Goal: Task Accomplishment & Management: Use online tool/utility

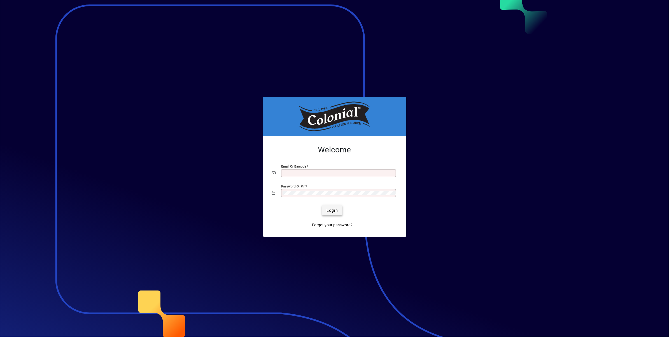
type input "**********"
click at [331, 209] on span "Login" at bounding box center [331, 210] width 11 height 6
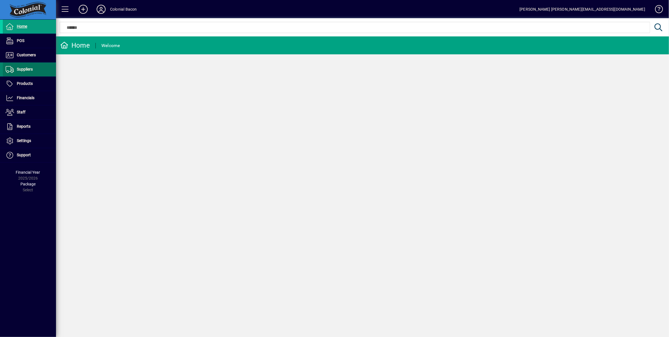
click at [26, 71] on span "Suppliers" at bounding box center [25, 69] width 16 height 4
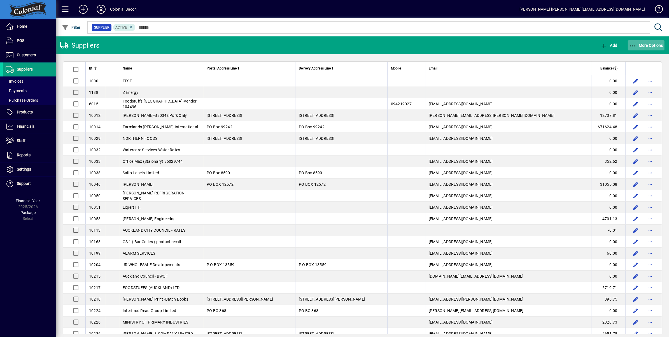
click at [649, 43] on span "More Options" at bounding box center [646, 45] width 34 height 4
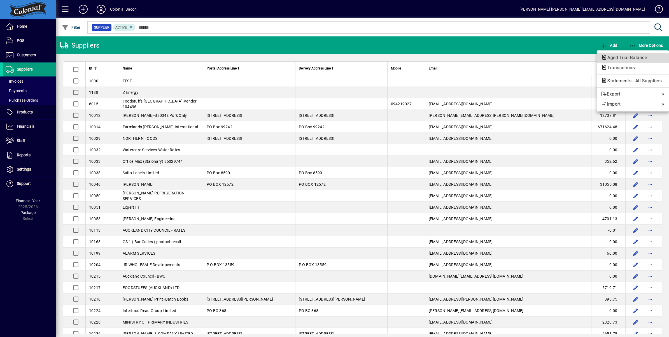
click at [621, 58] on span "Aged Trial Balance" at bounding box center [625, 57] width 48 height 5
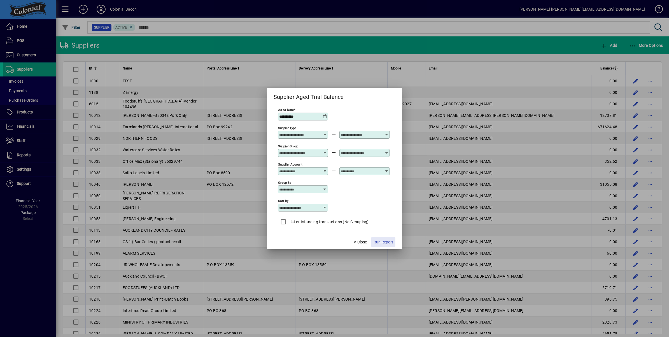
click at [381, 241] on span "Run Report" at bounding box center [383, 242] width 20 height 6
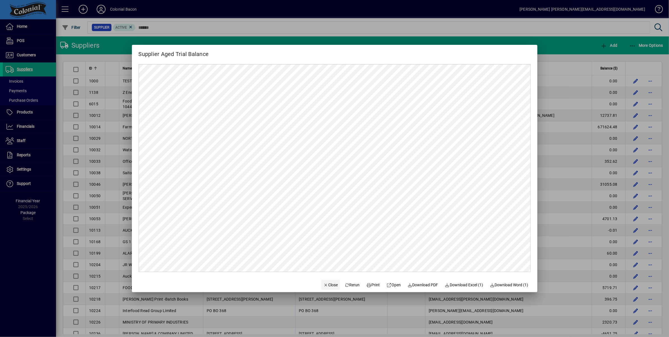
click at [329, 284] on span "Close" at bounding box center [330, 285] width 15 height 6
